Goal: Task Accomplishment & Management: Use online tool/utility

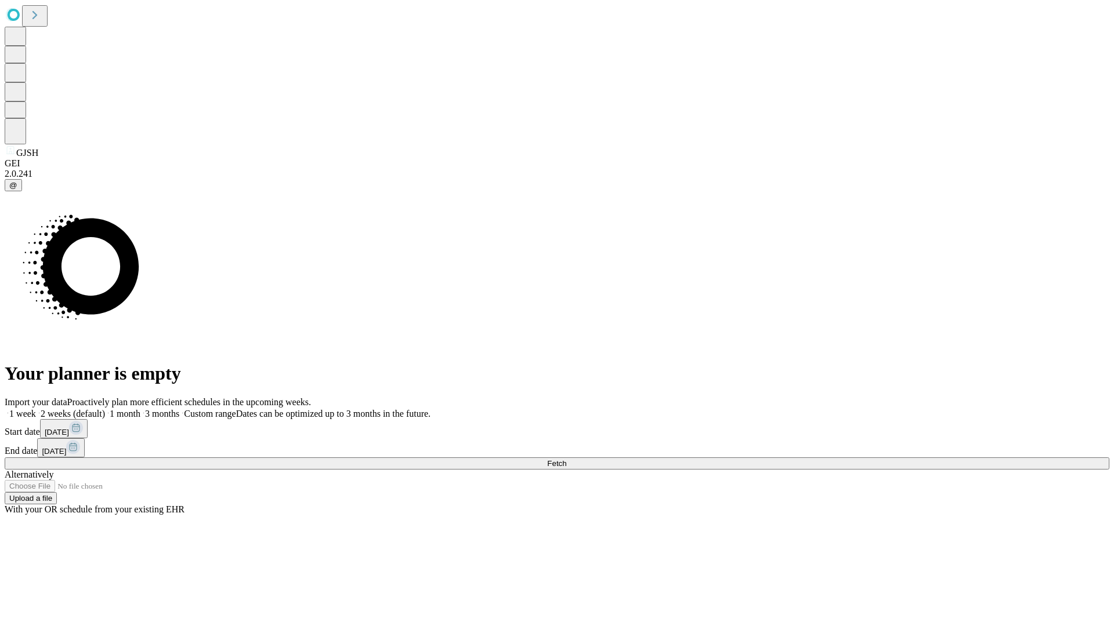
click at [566, 459] on span "Fetch" at bounding box center [556, 463] width 19 height 9
